Goal: Information Seeking & Learning: Find specific page/section

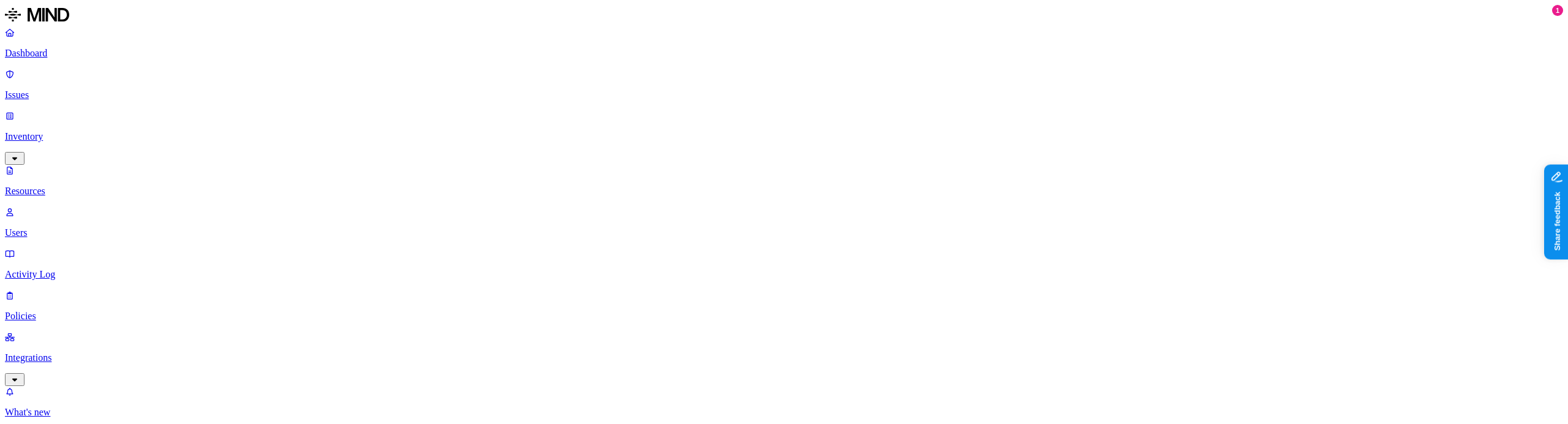
scroll to position [430, 0]
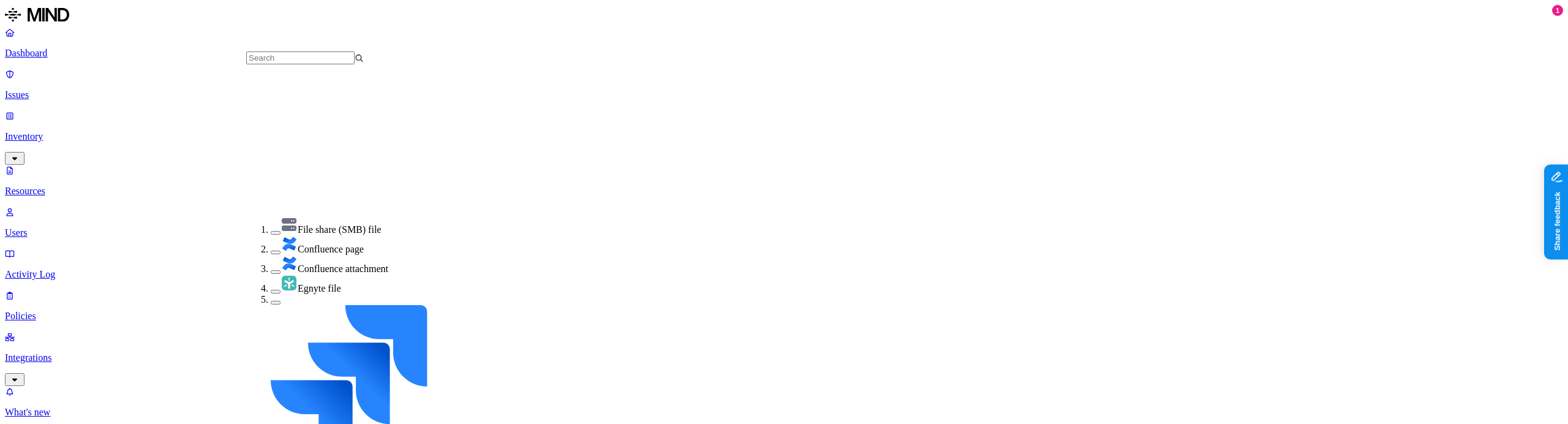
scroll to position [270, 0]
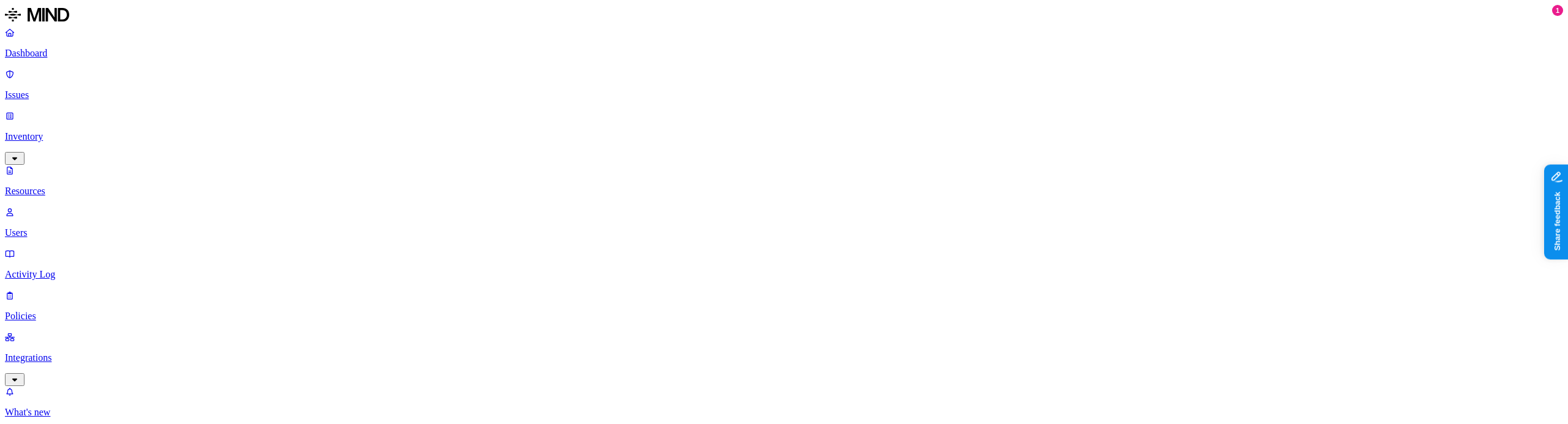
drag, startPoint x: 312, startPoint y: 95, endPoint x: 307, endPoint y: 100, distance: 7.1
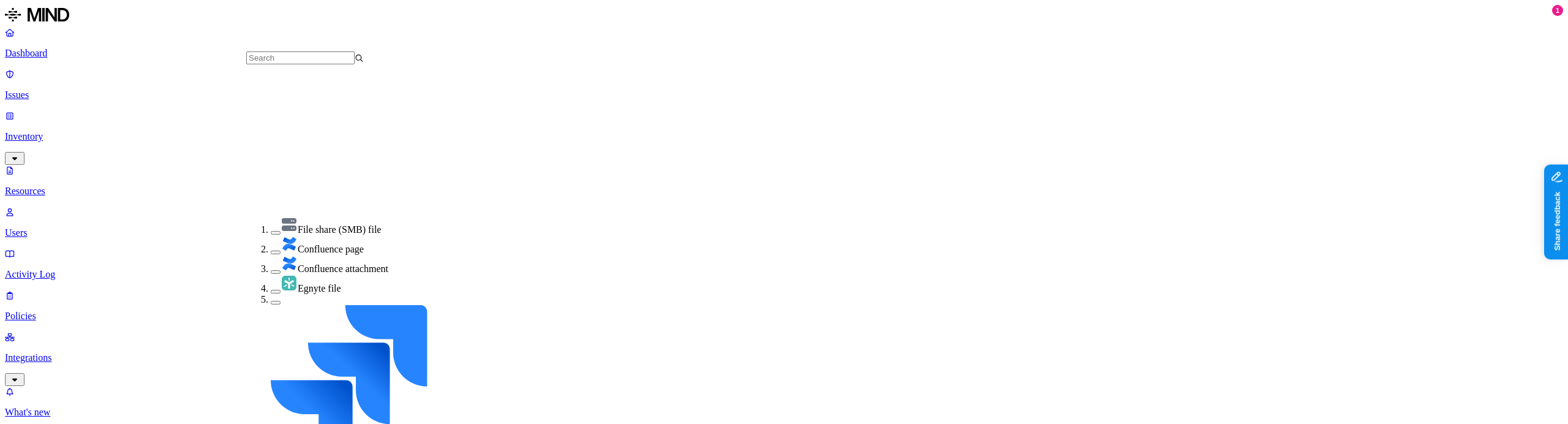
scroll to position [270, 0]
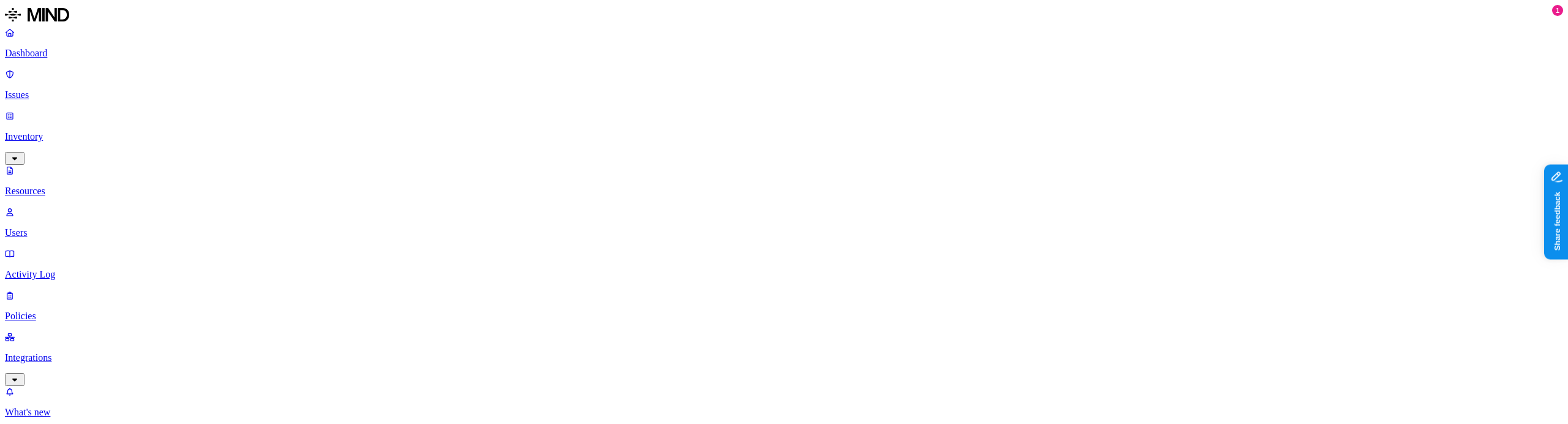
scroll to position [109, 0]
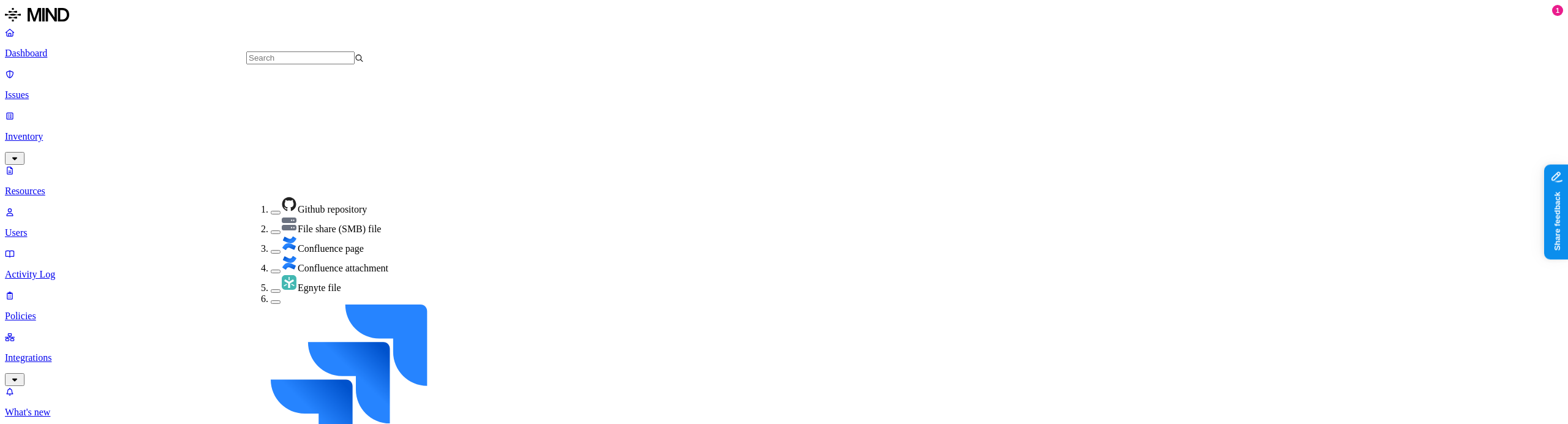
scroll to position [253, 0]
